Goal: Contribute content

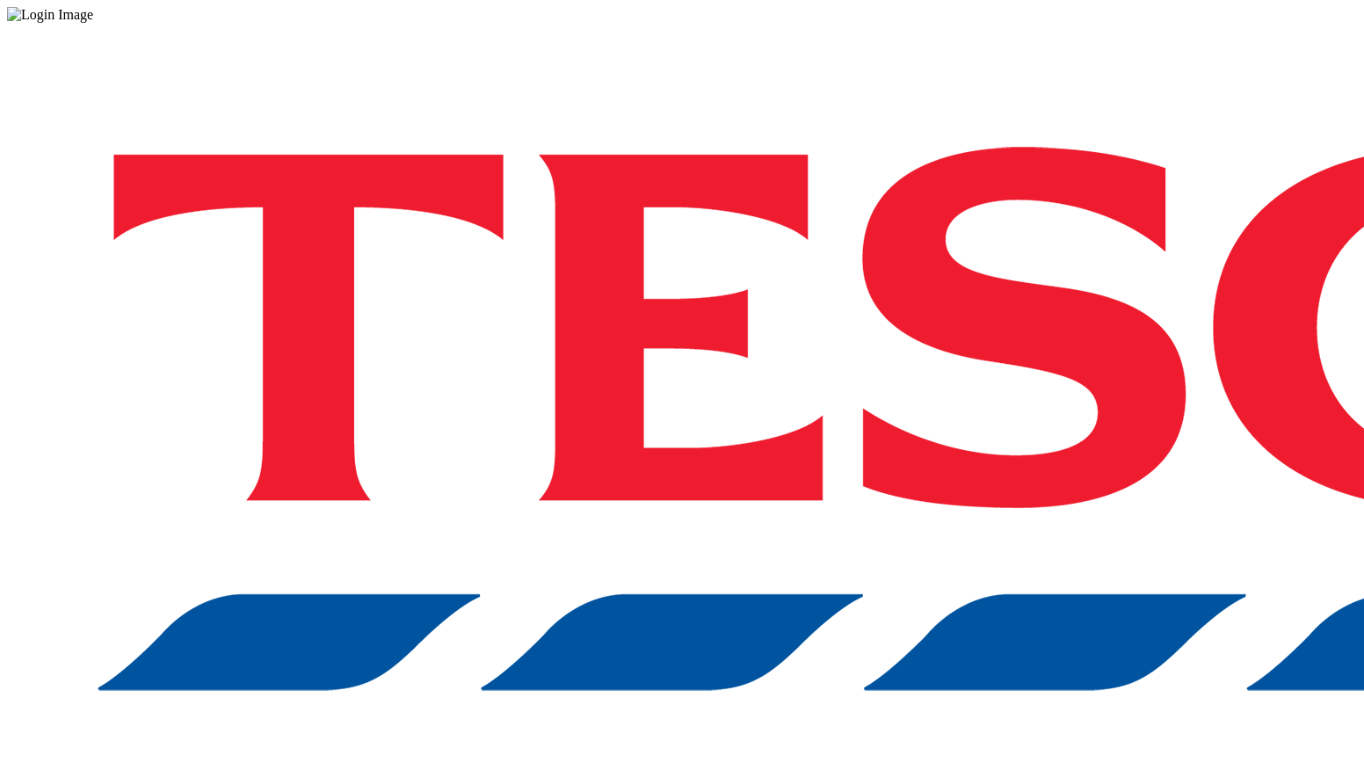
click at [1012, 458] on div "Log in to the Spectra’s dashboard using [PERSON_NAME]’s credentials. If you don…" at bounding box center [682, 459] width 1350 height 873
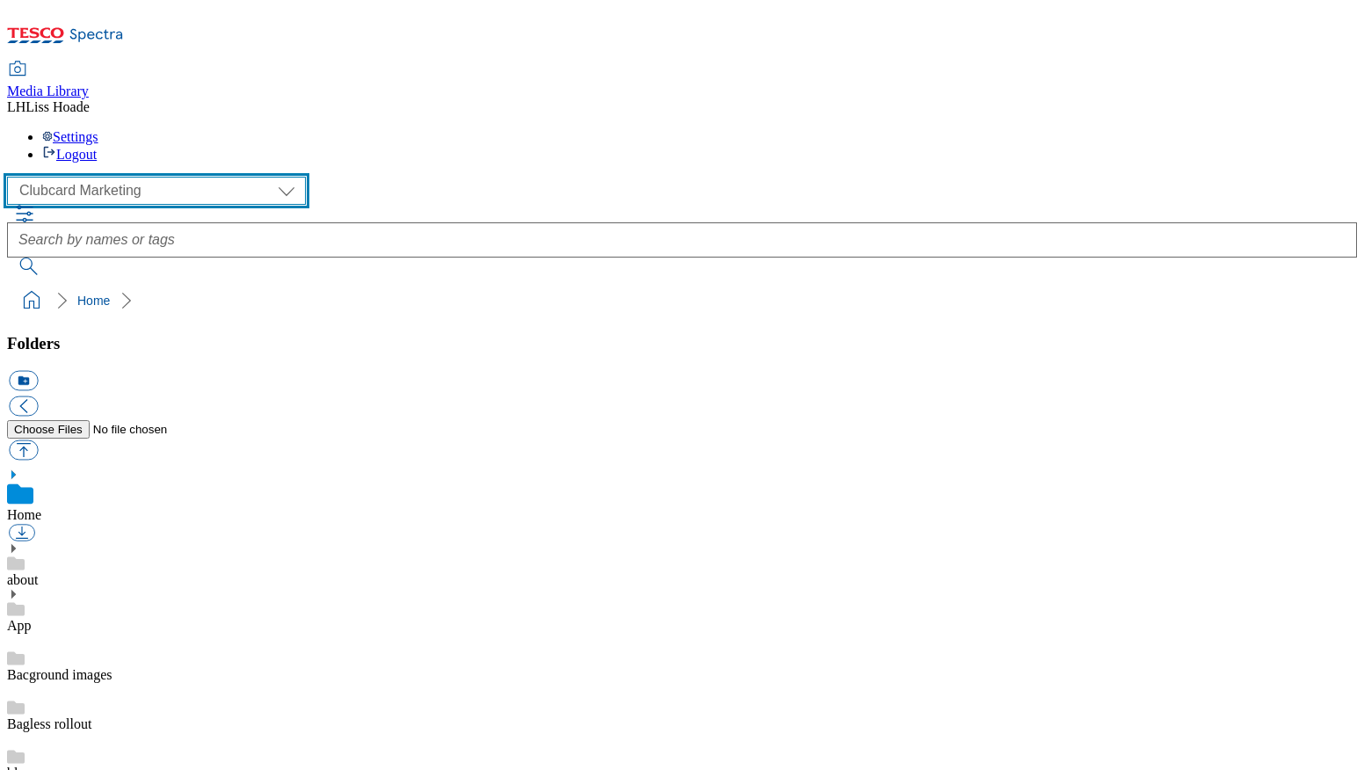
click at [116, 177] on select "Clubcard Marketing Dotcom UK GHS Marketing UK GHS Product UK GHS ROI" at bounding box center [156, 191] width 299 height 28
select select "flare-ghs-mktg"
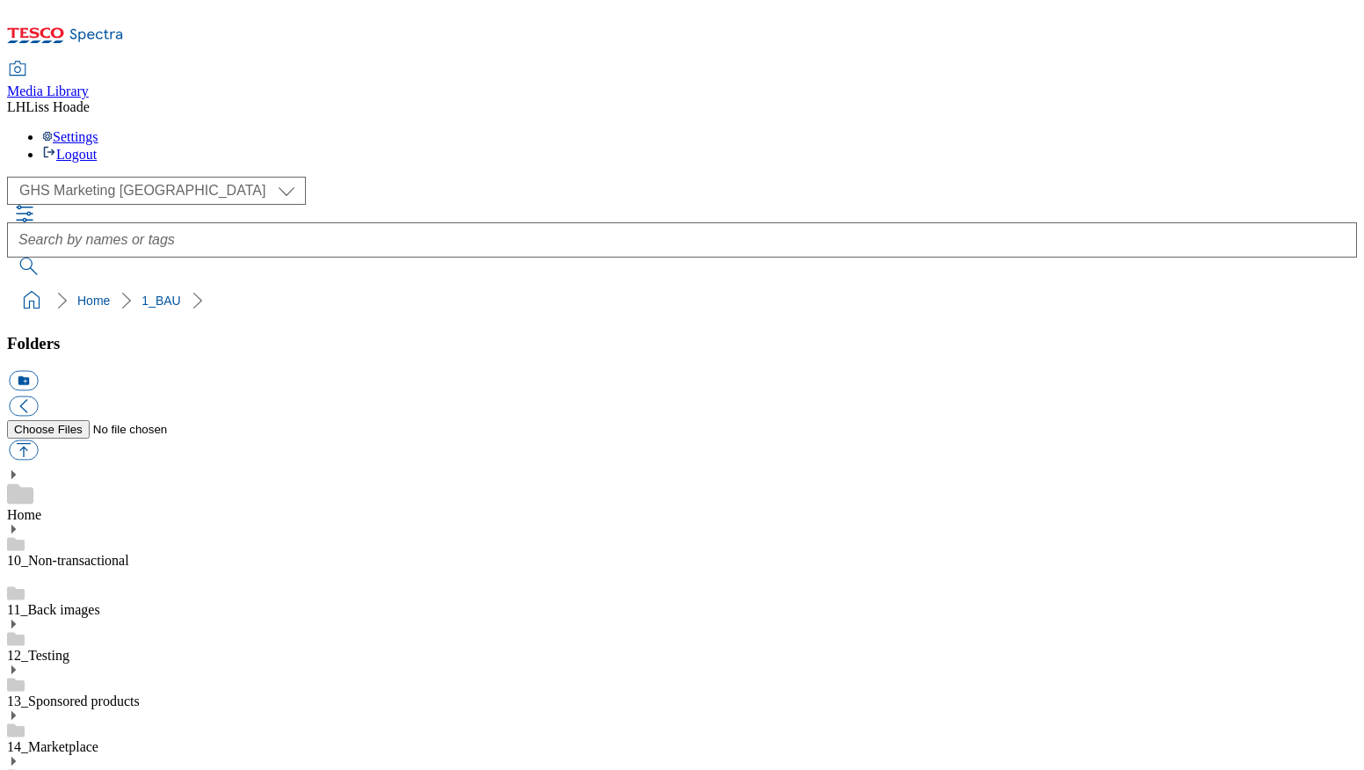
click at [16, 525] on use at bounding box center [13, 529] width 4 height 9
click at [41, 507] on link "Home" at bounding box center [24, 514] width 34 height 15
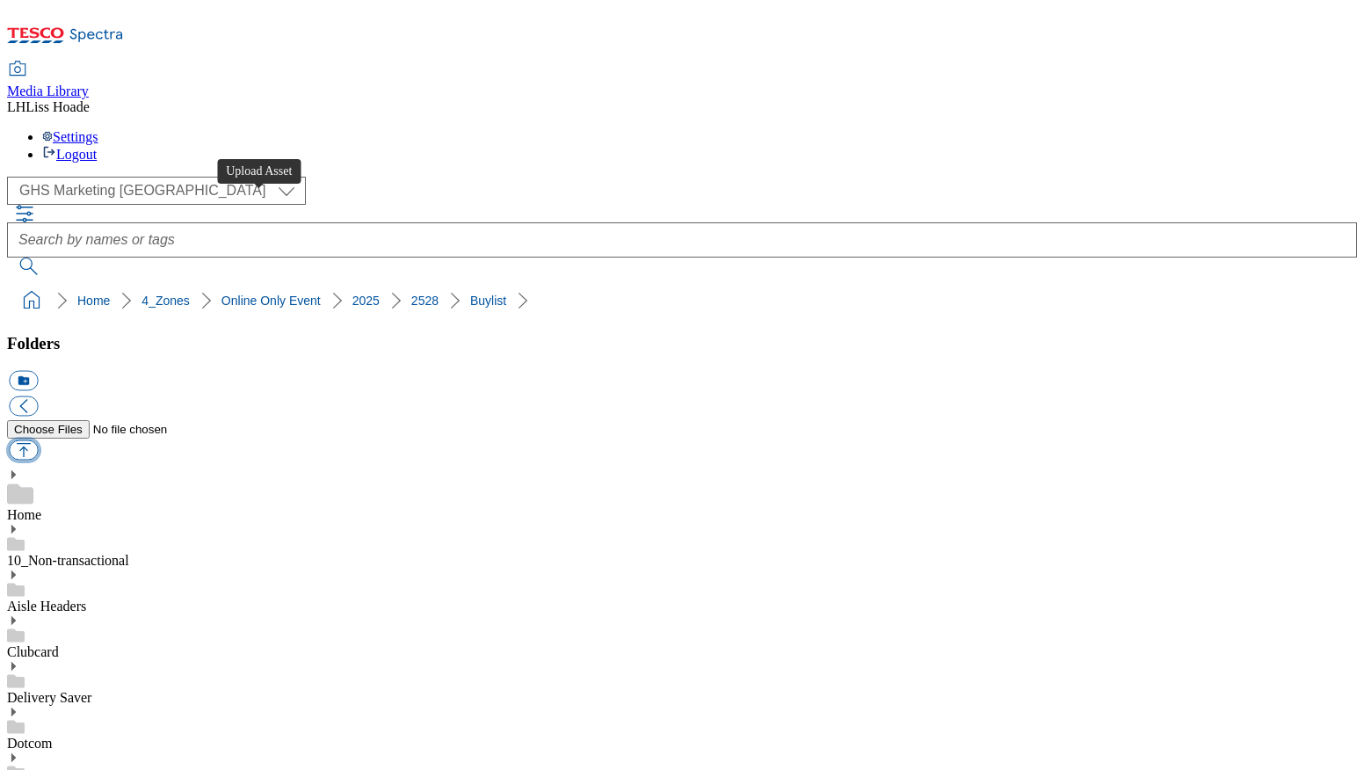
click at [38, 440] on button "button" at bounding box center [23, 450] width 29 height 20
type input "C:\fakepath\Thumbnail-Cheese-1.jpg"
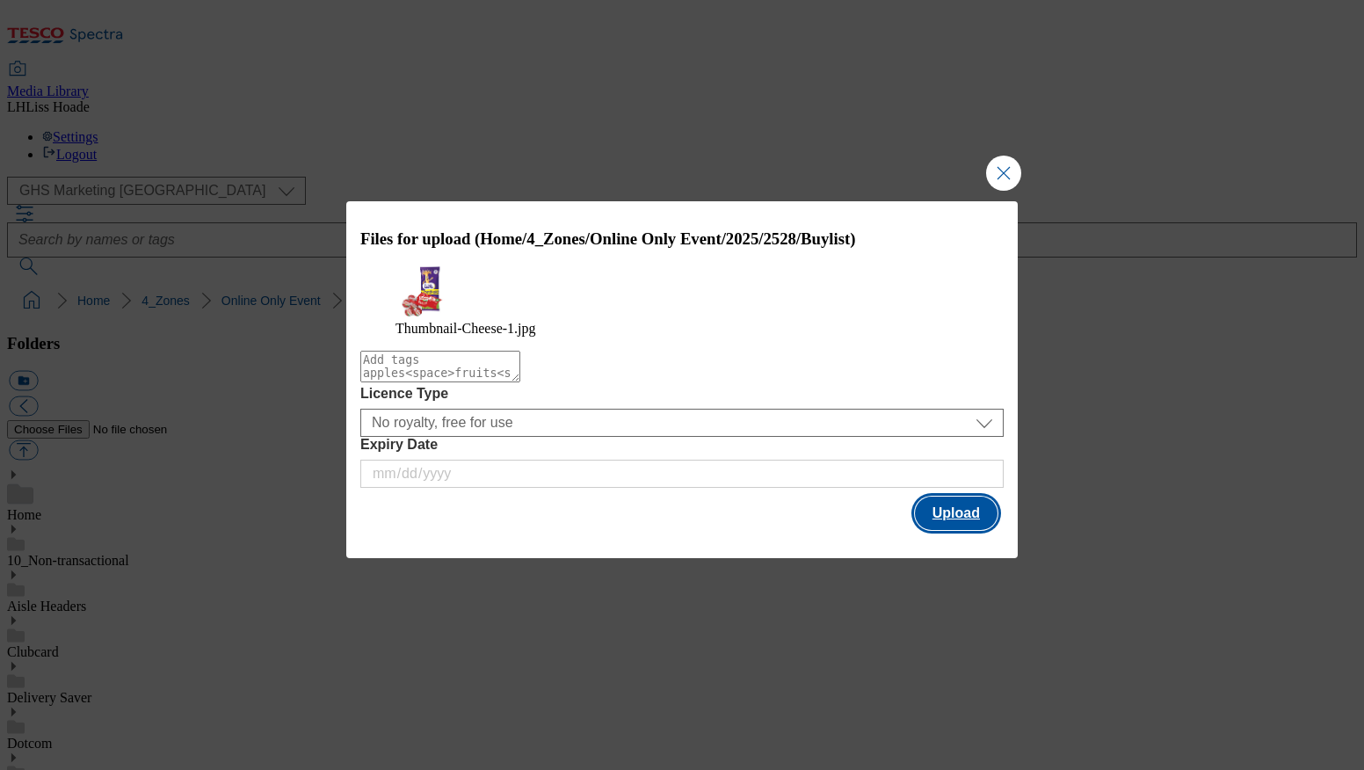
click at [949, 515] on button "Upload" at bounding box center [956, 512] width 83 height 33
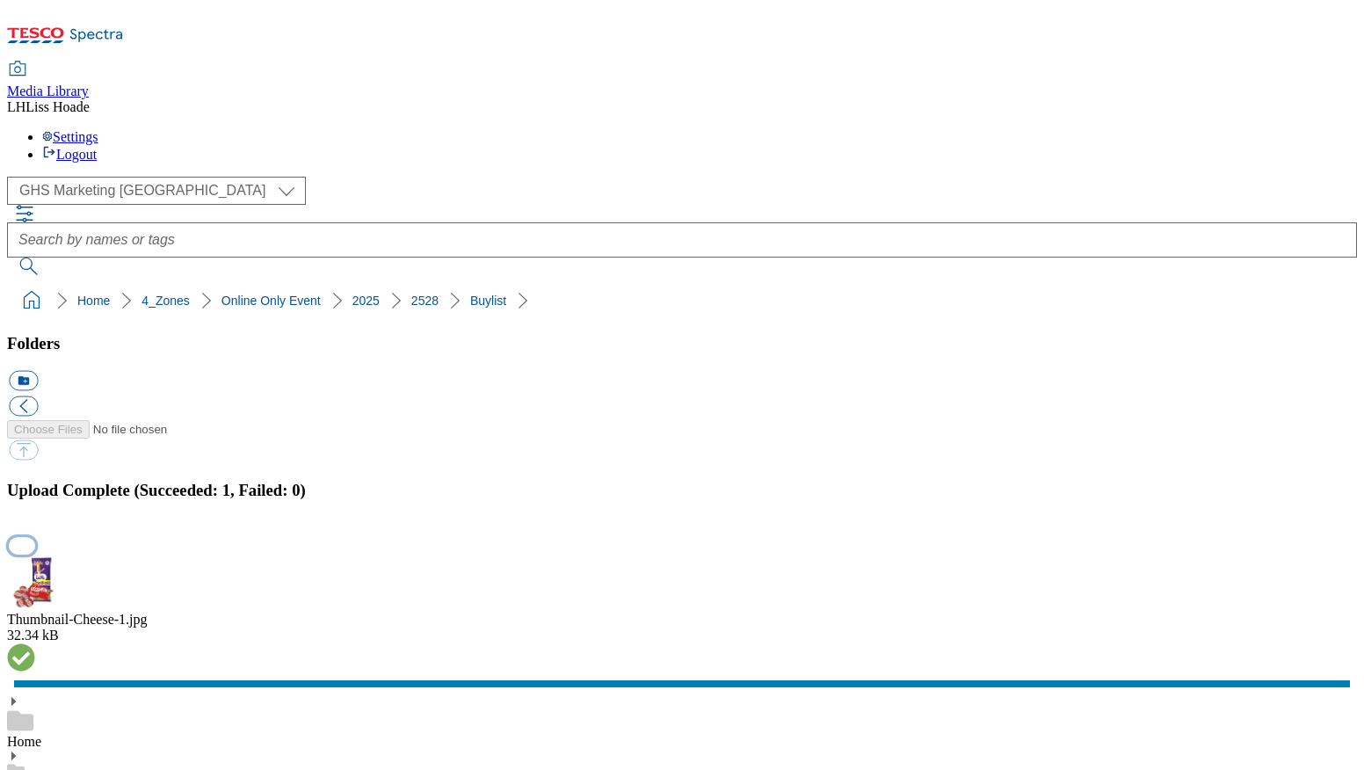
click at [35, 537] on button "button" at bounding box center [22, 545] width 26 height 17
